Goal: Task Accomplishment & Management: Complete application form

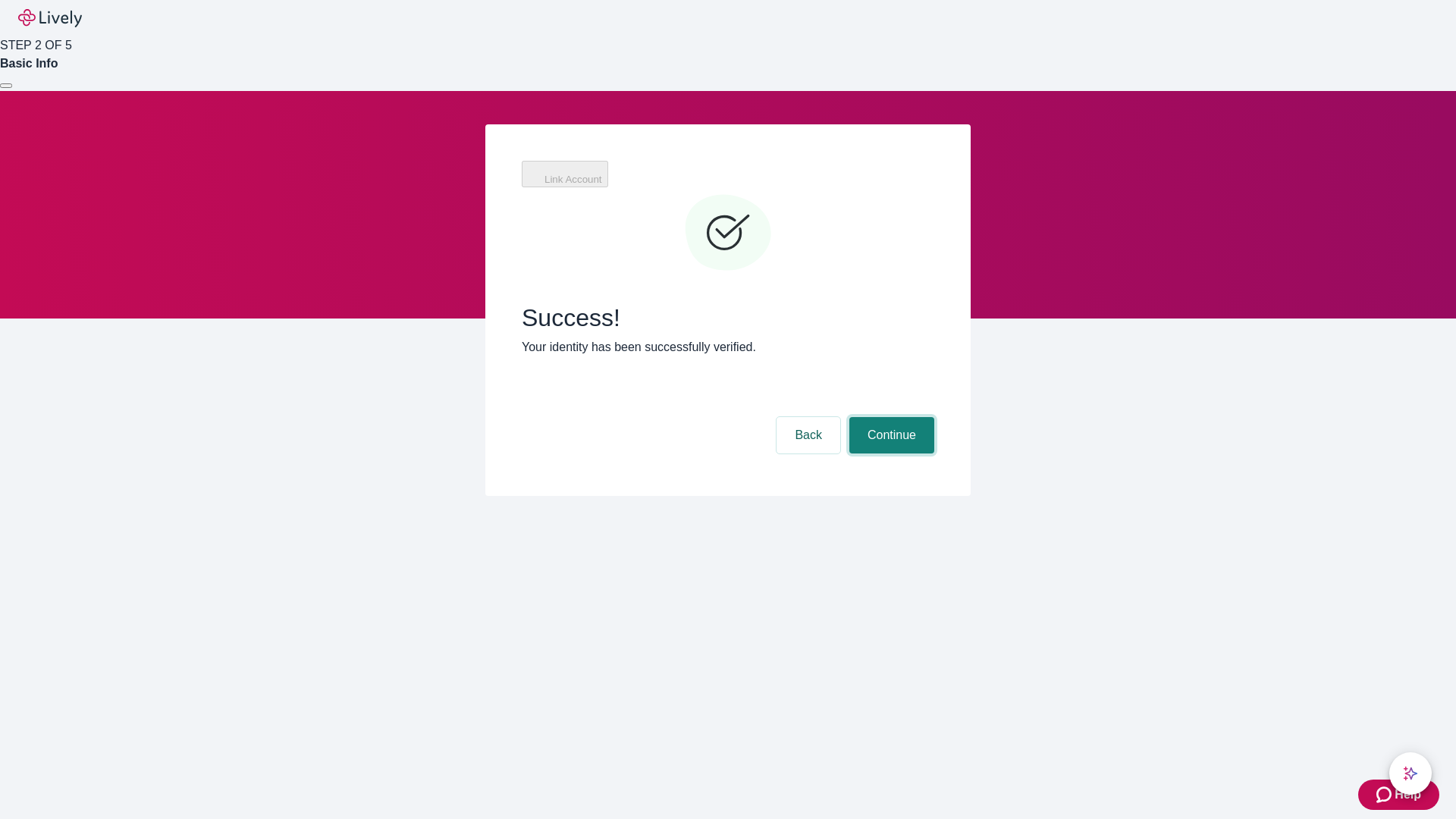
click at [889, 417] on button "Continue" at bounding box center [892, 436] width 85 height 37
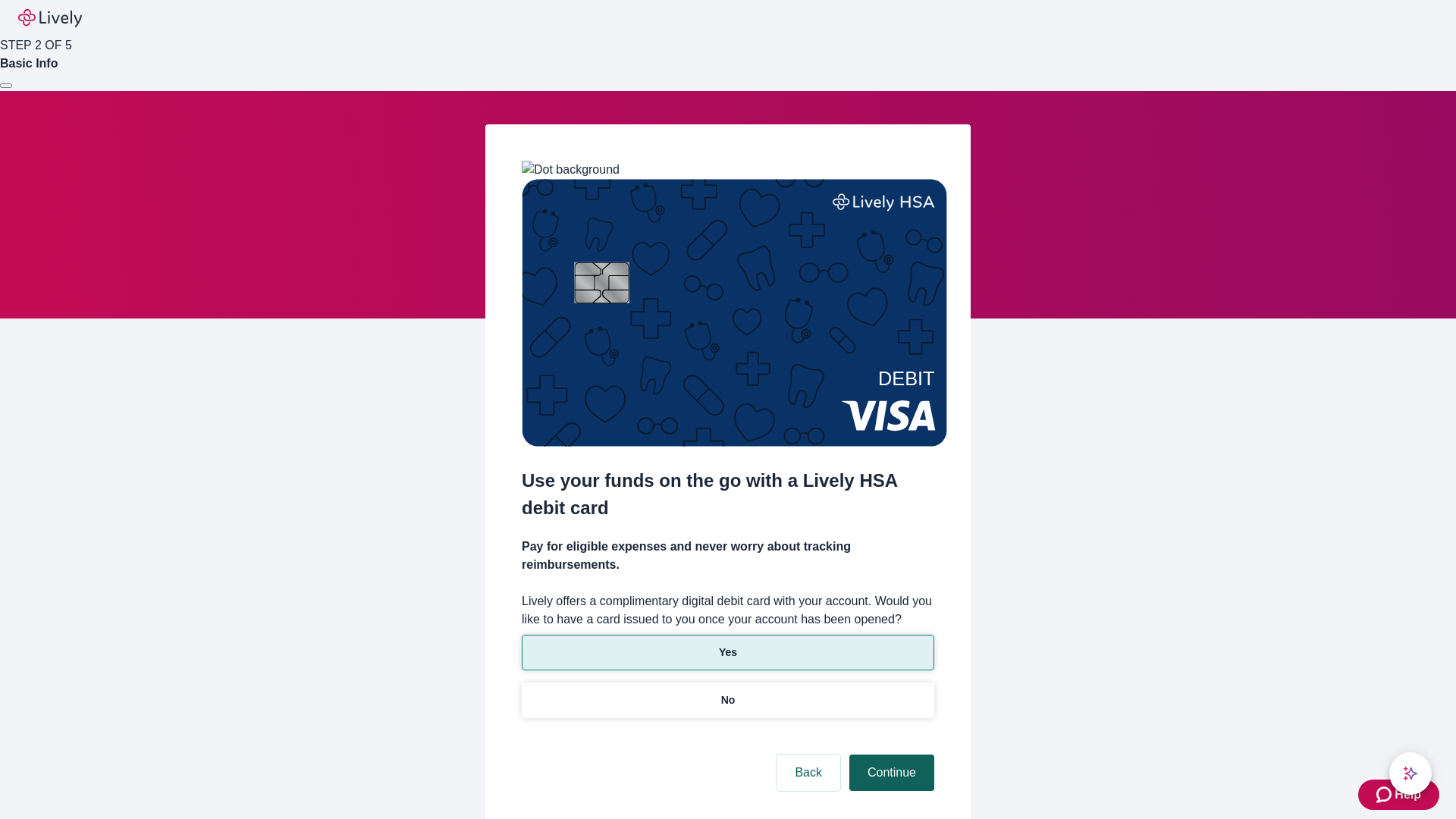
click at [727, 645] on p "Yes" at bounding box center [728, 652] width 18 height 16
click at [889, 755] on button "Continue" at bounding box center [892, 773] width 85 height 37
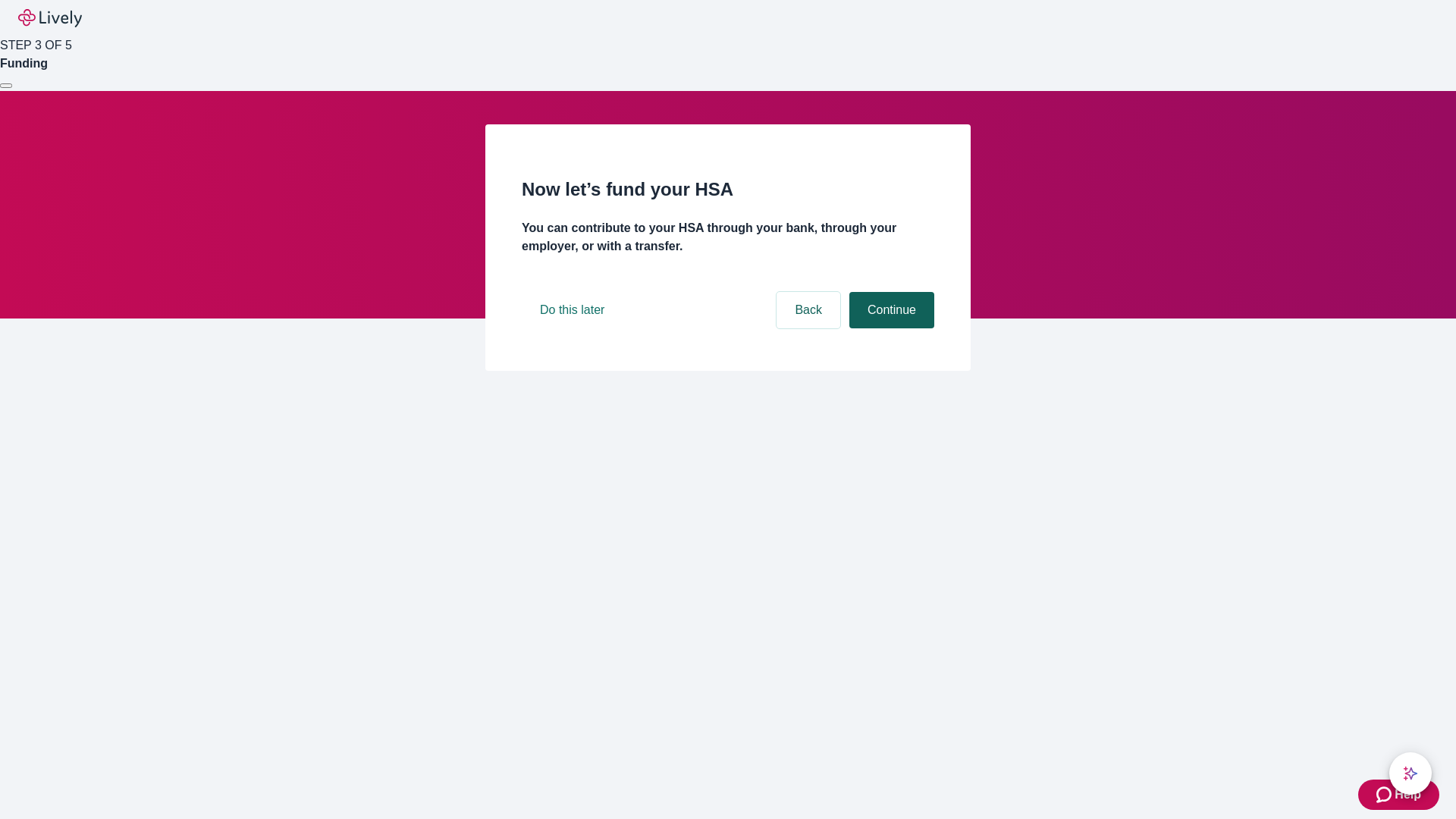
click at [889, 328] on button "Continue" at bounding box center [892, 310] width 85 height 37
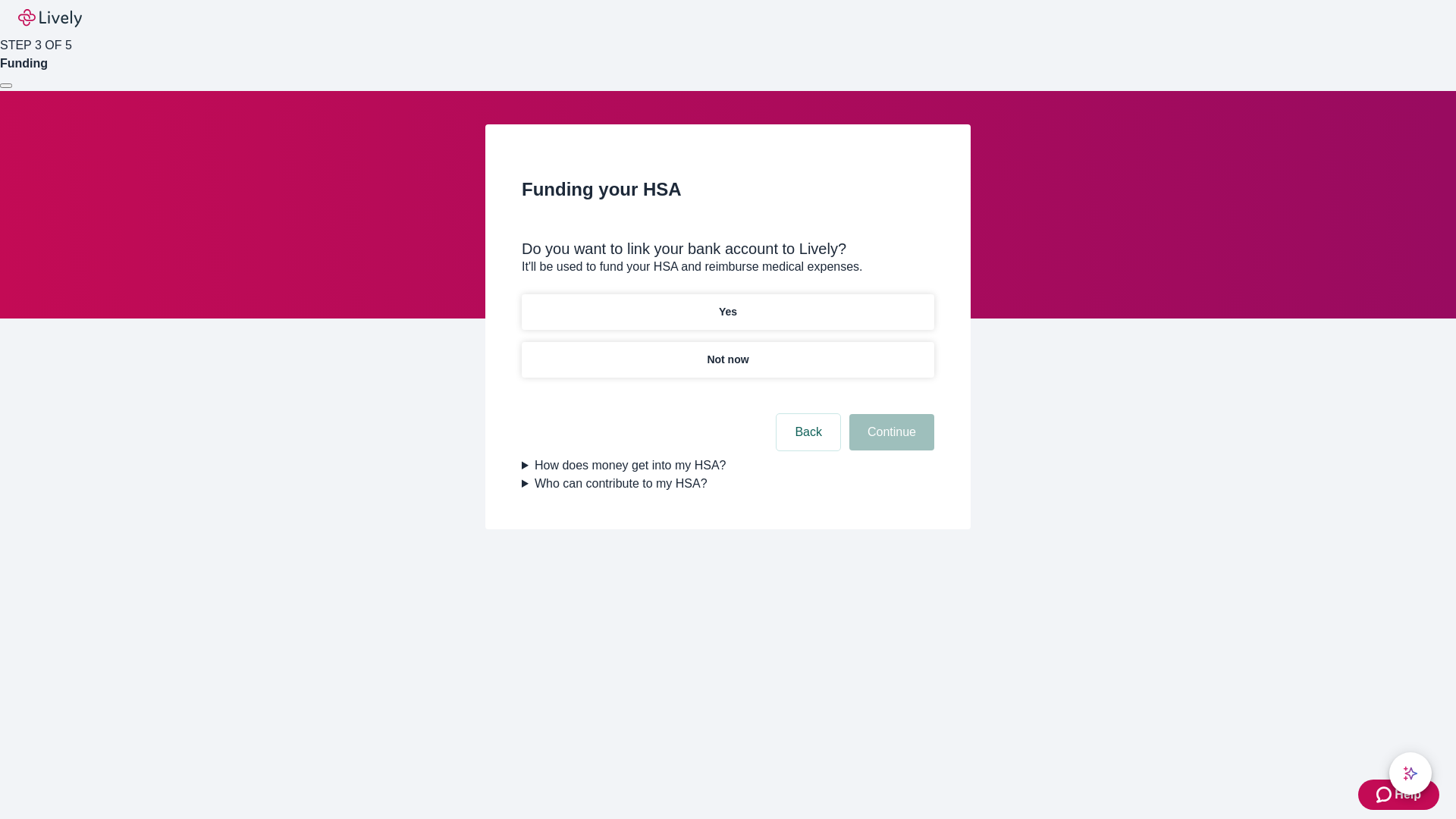
click at [727, 304] on p "Yes" at bounding box center [728, 311] width 18 height 16
click at [889, 414] on button "Continue" at bounding box center [892, 432] width 85 height 37
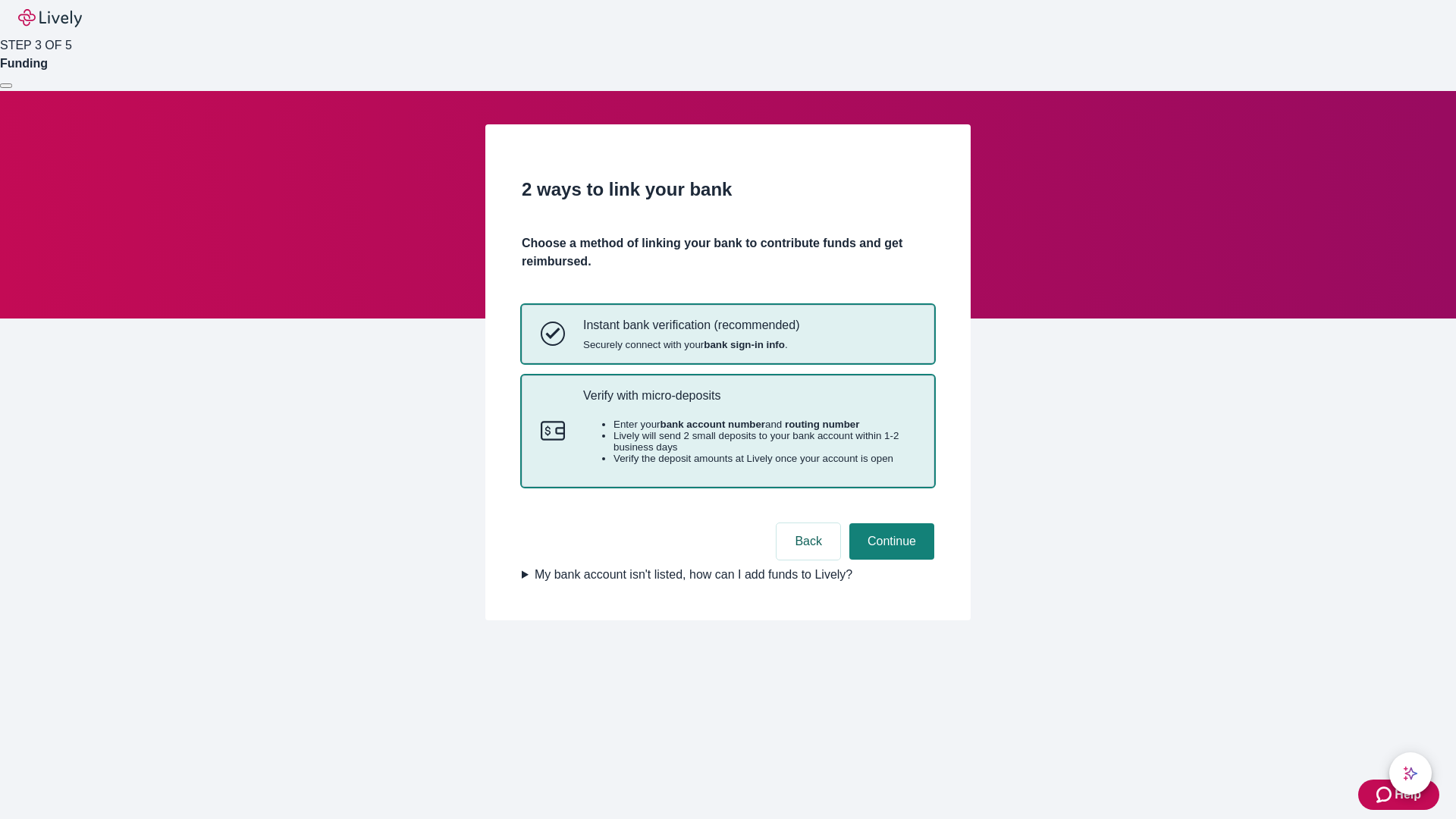
click at [748, 403] on p "Verify with micro-deposits" at bounding box center [749, 395] width 332 height 15
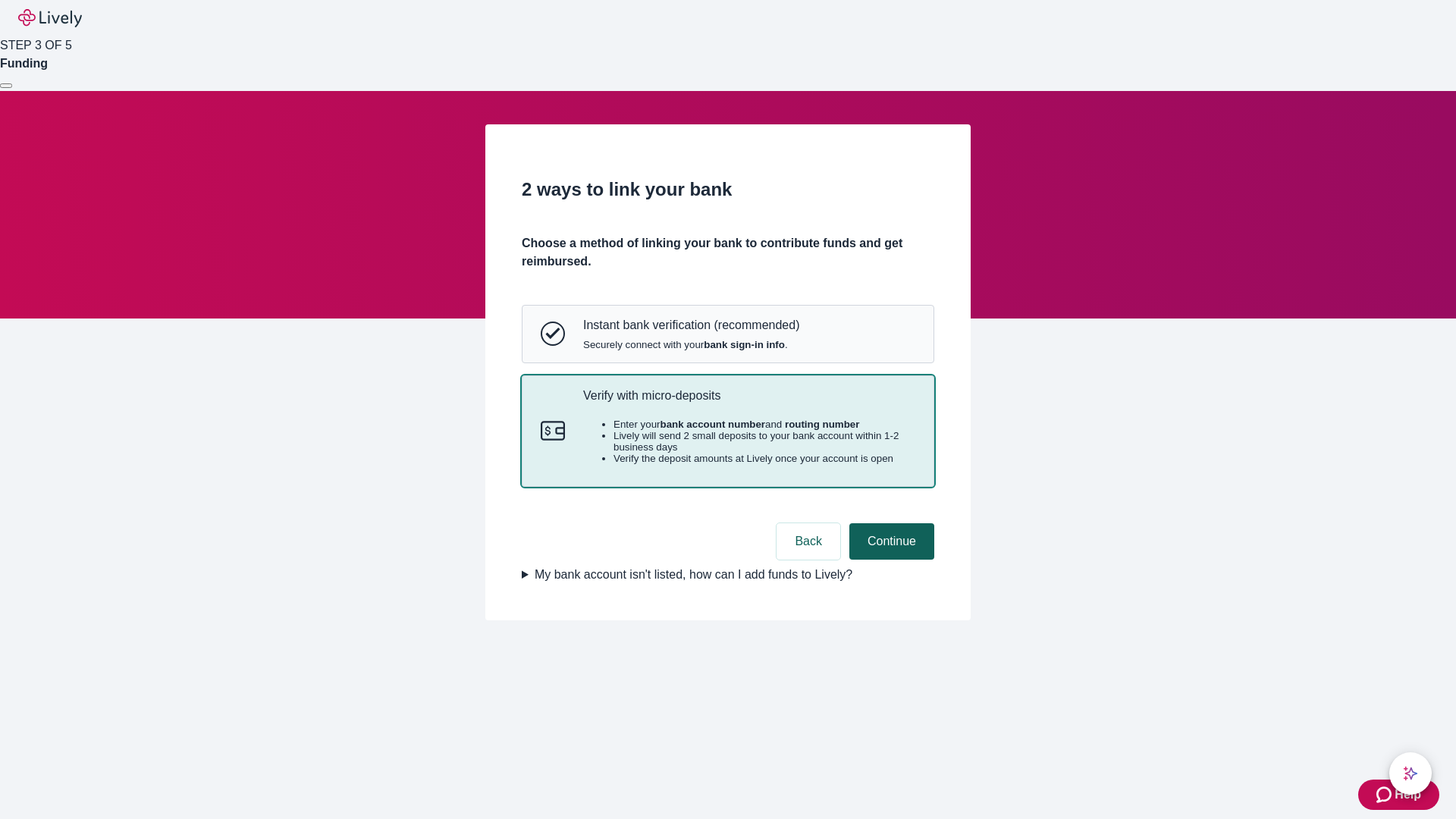
click at [889, 559] on button "Continue" at bounding box center [892, 542] width 85 height 37
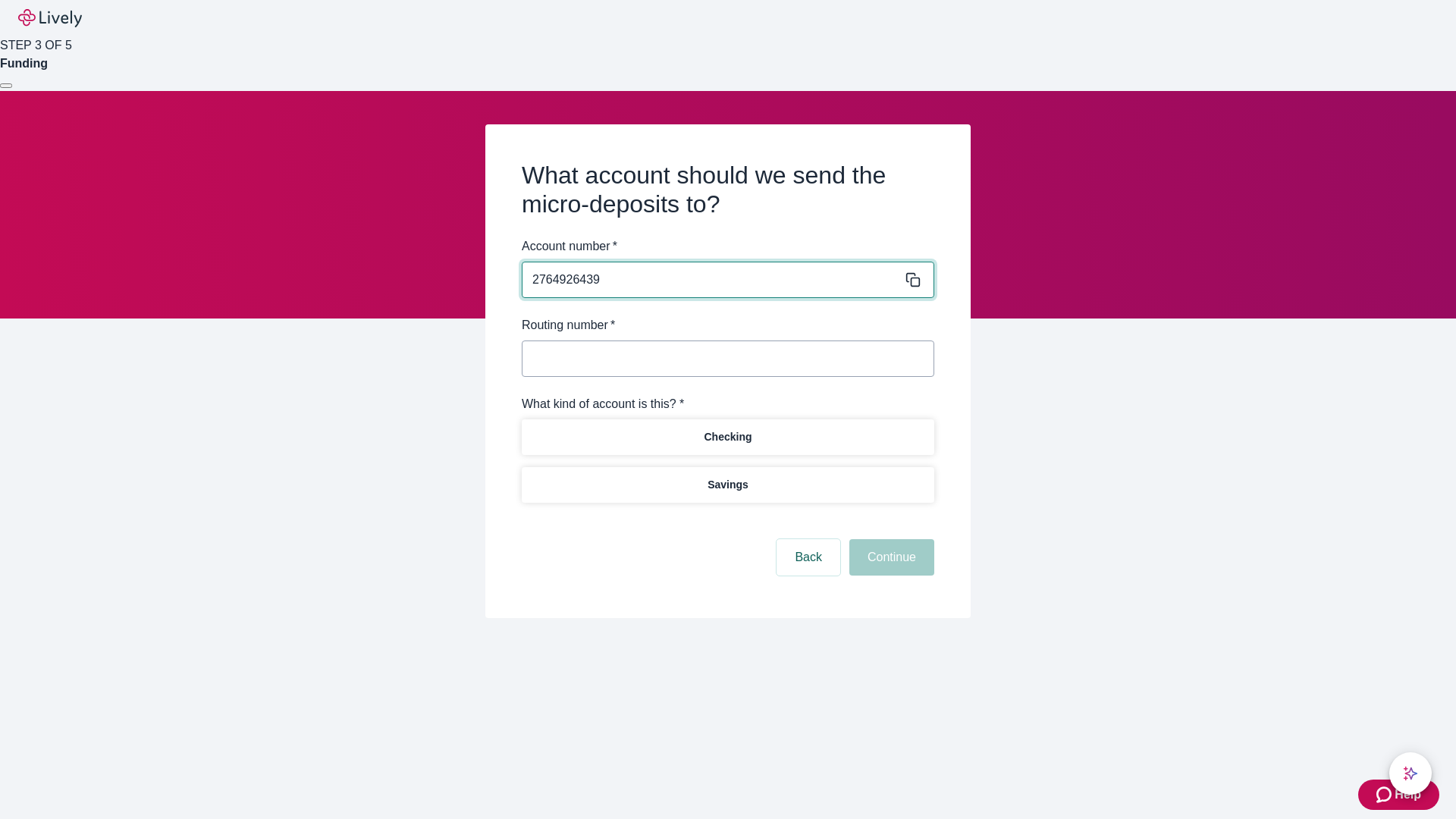
type input "2764926439"
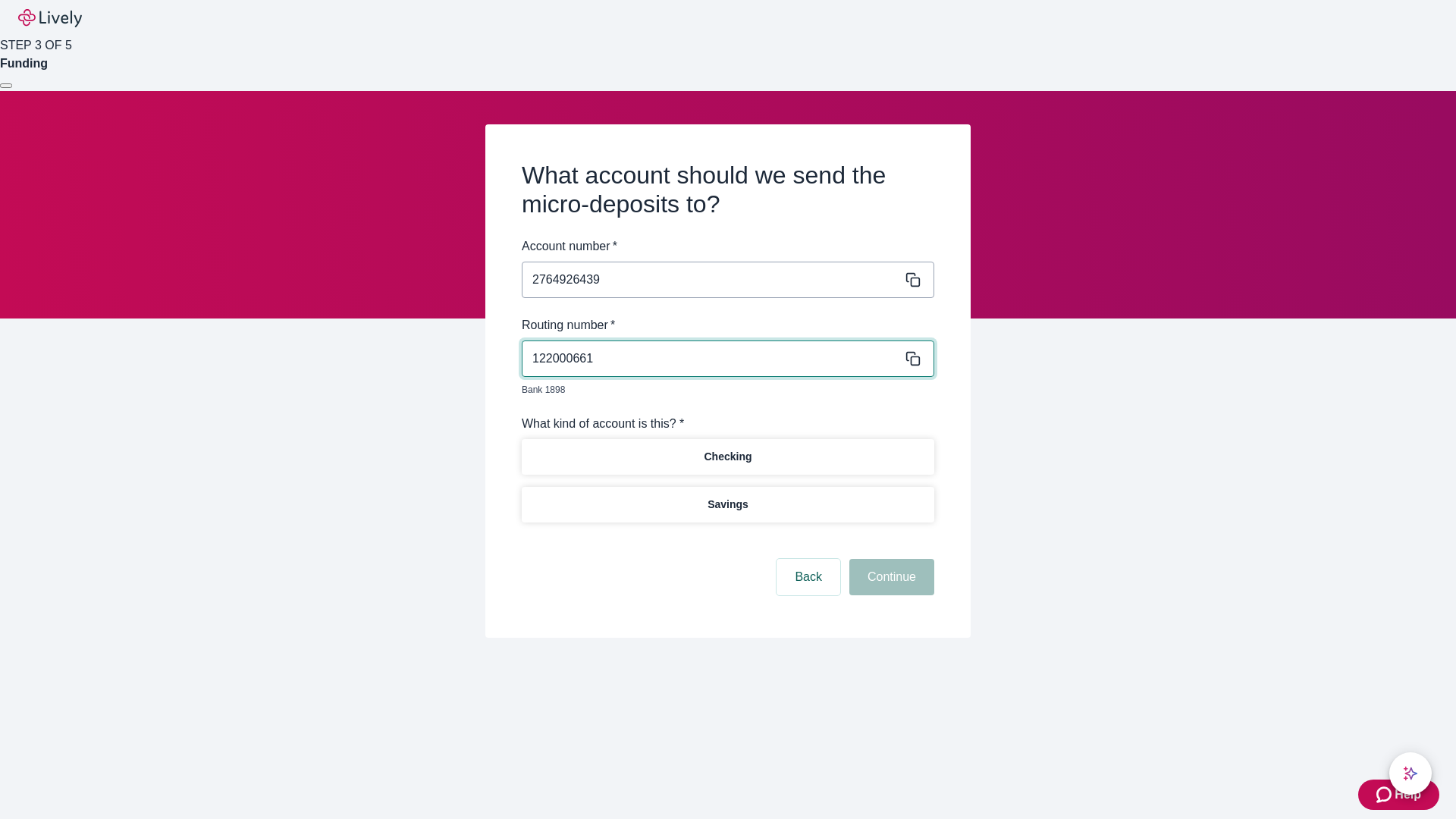
type input "122000661"
click at [727, 449] on p "Checking" at bounding box center [728, 456] width 48 height 16
click at [889, 559] on button "Continue" at bounding box center [892, 578] width 85 height 37
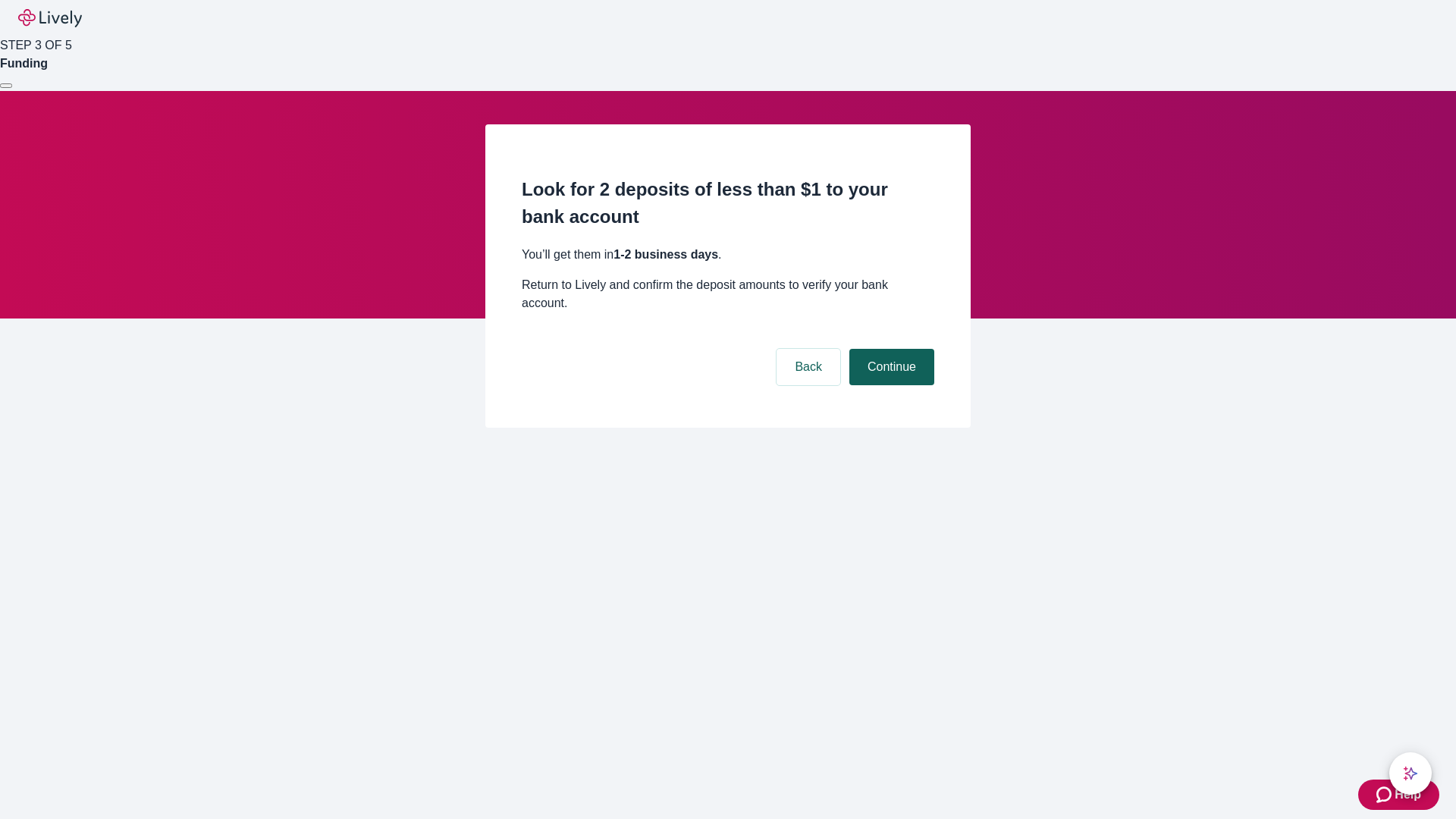
click at [889, 349] on button "Continue" at bounding box center [892, 368] width 85 height 37
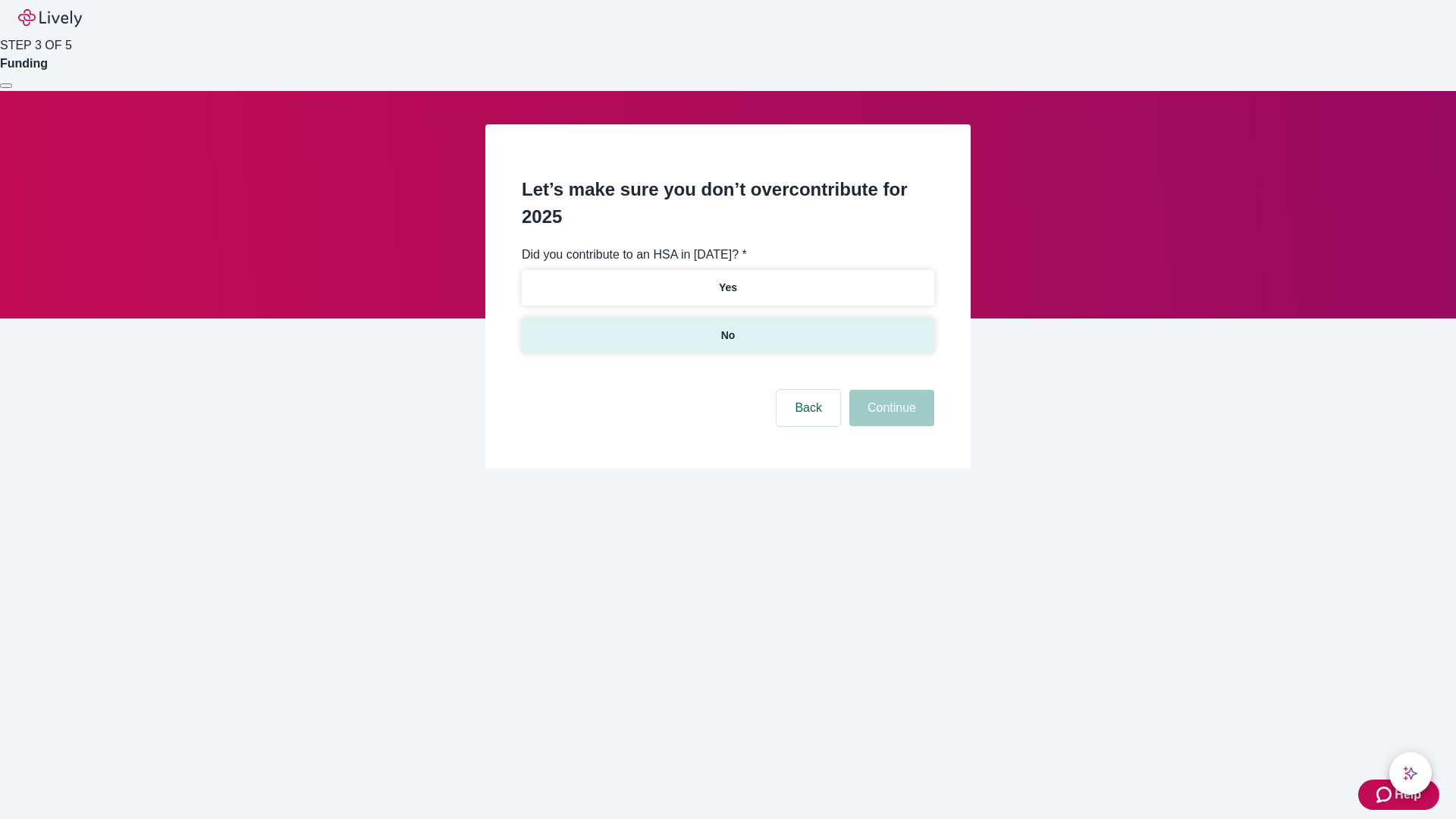
click at [727, 328] on p "No" at bounding box center [729, 335] width 15 height 16
click at [889, 390] on button "Continue" at bounding box center [892, 408] width 85 height 37
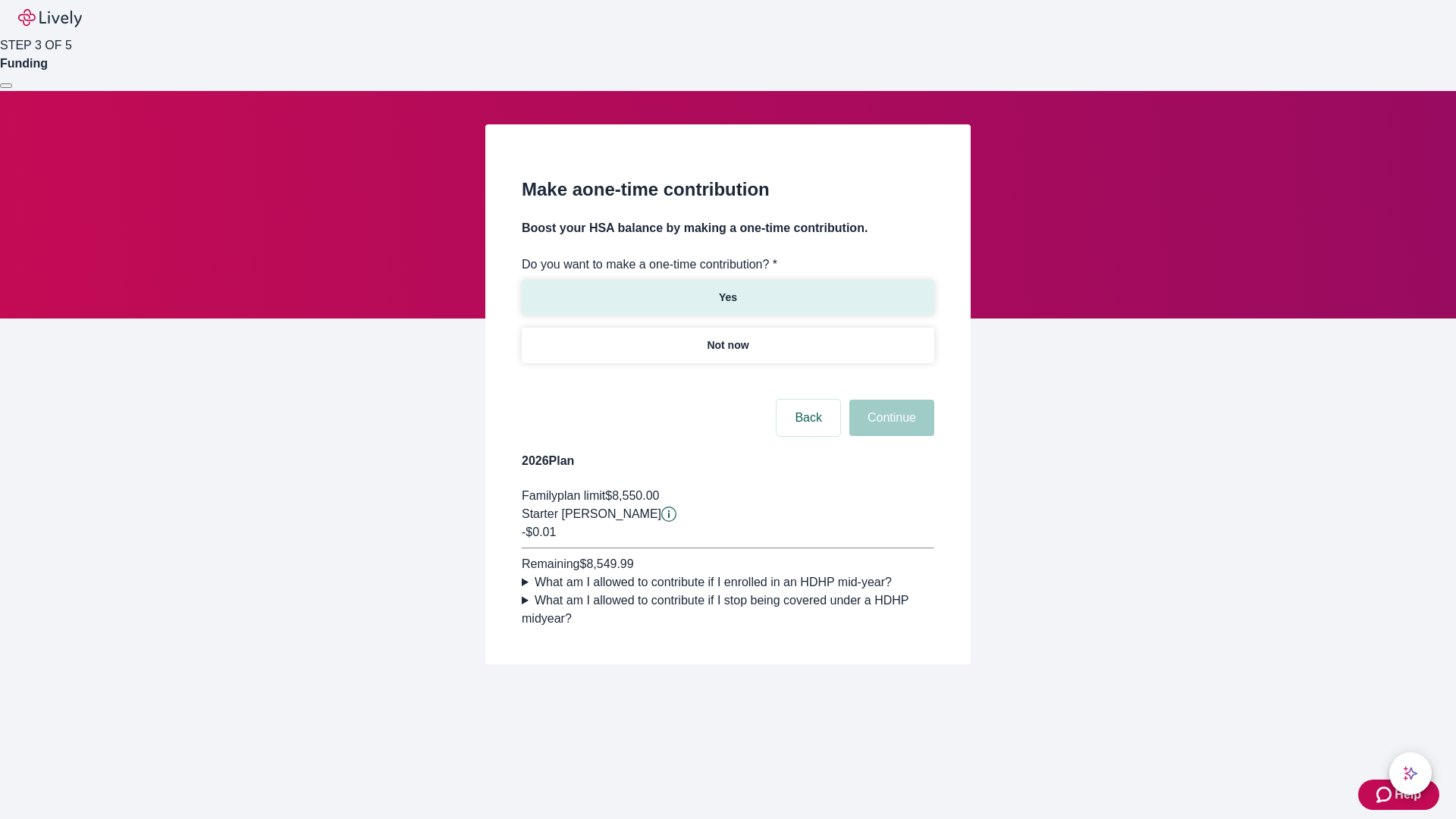
click at [727, 289] on p "Yes" at bounding box center [728, 297] width 18 height 16
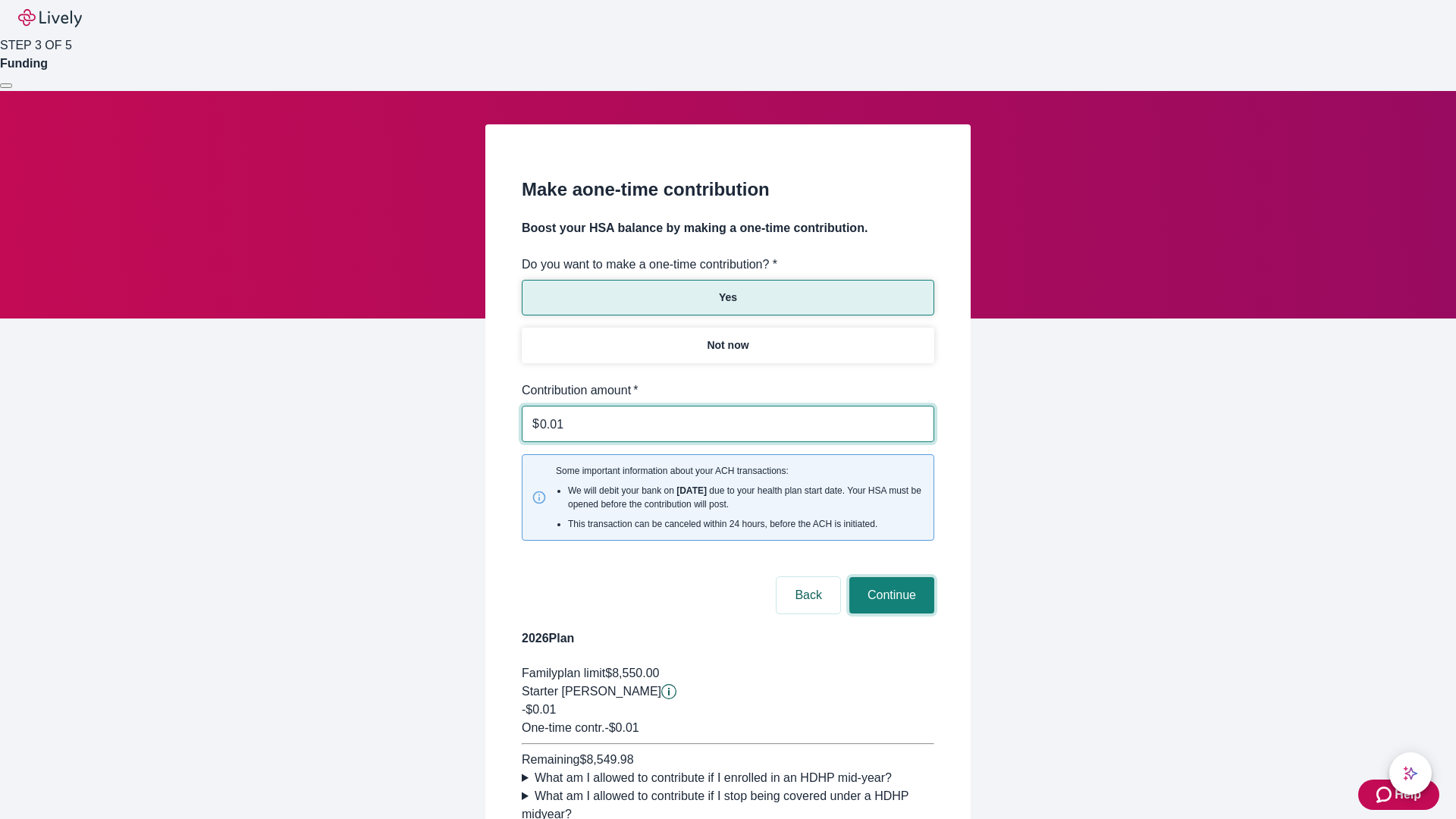
click at [889, 577] on button "Continue" at bounding box center [892, 595] width 85 height 37
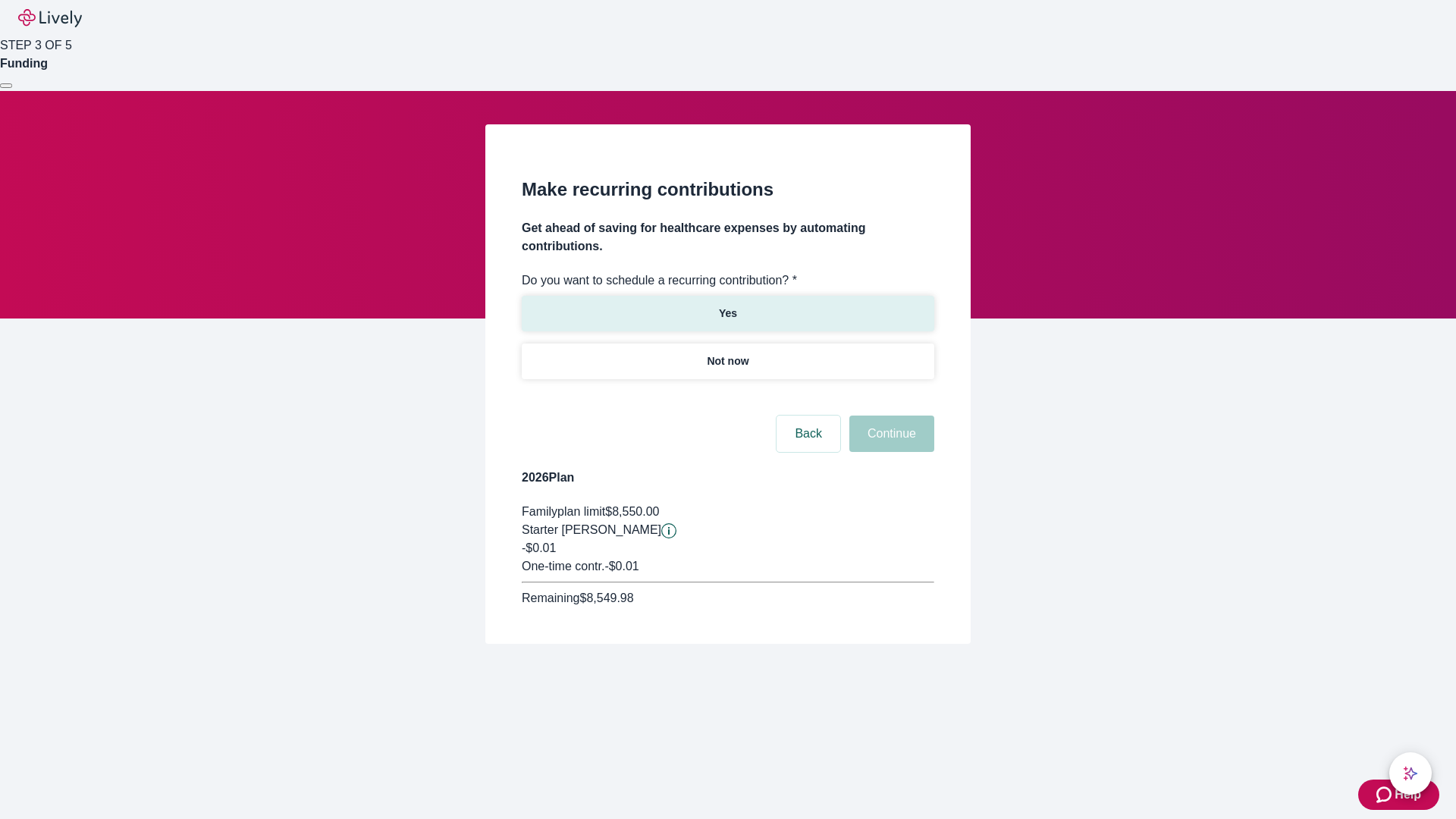
click at [727, 306] on p "Yes" at bounding box center [728, 313] width 18 height 16
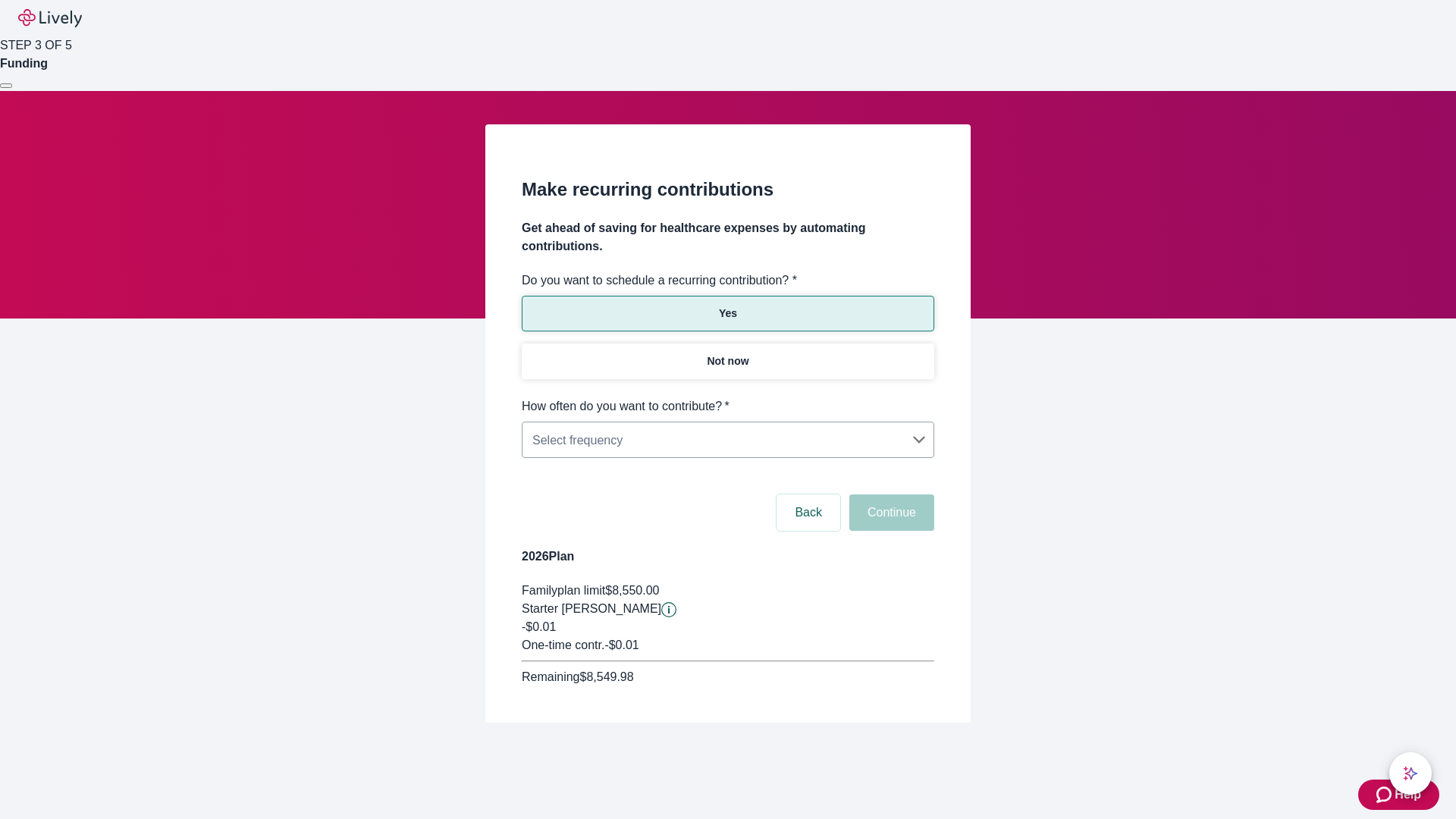
click at [727, 397] on body "Help STEP 3 OF 5 Funding Make recurring contributions Get ahead of saving for h…" at bounding box center [728, 397] width 1456 height 795
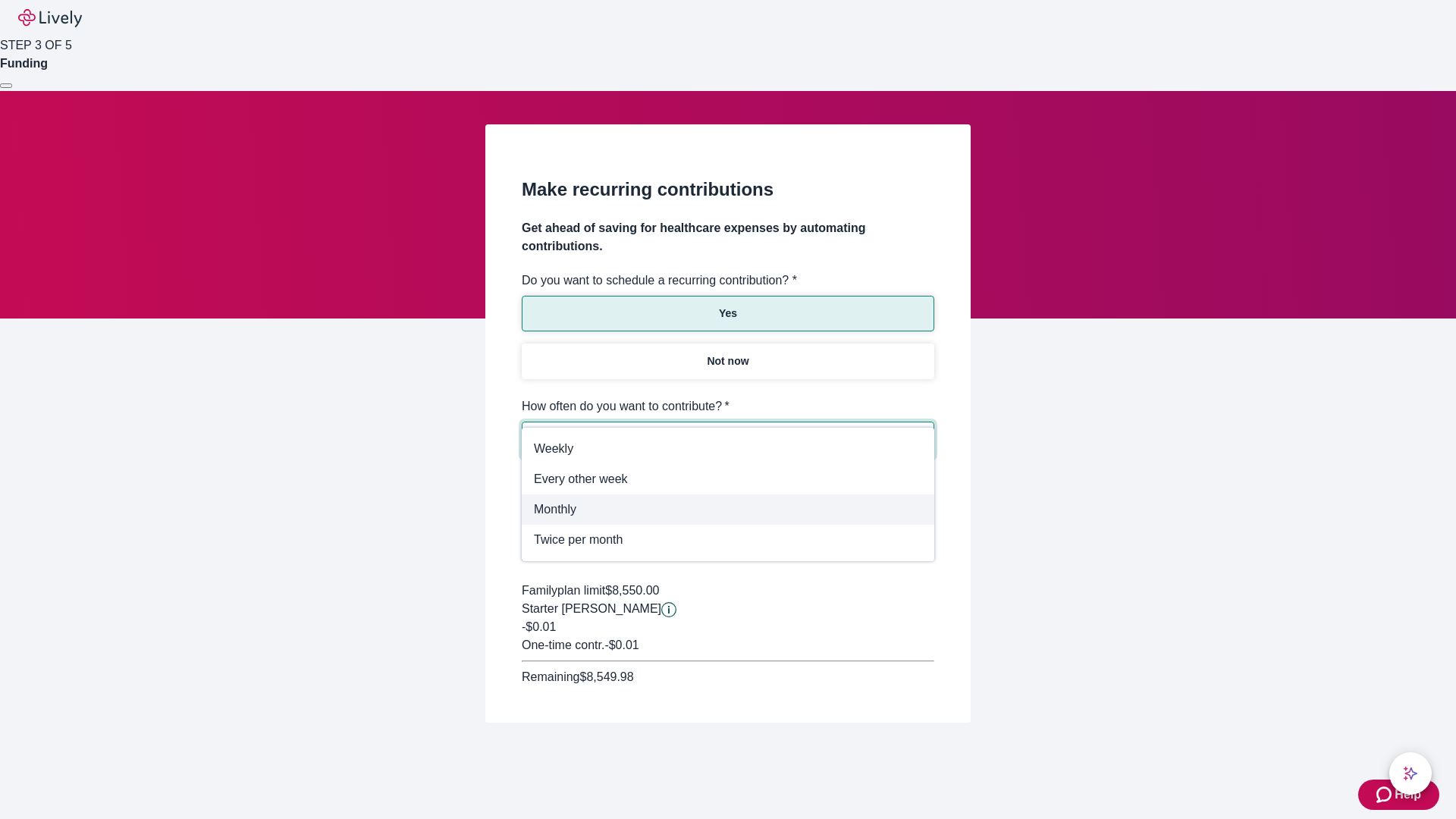
click at [728, 509] on span "Monthly" at bounding box center [727, 509] width 388 height 18
type input "Monthly"
